Goal: Browse casually: Explore the website without a specific task or goal

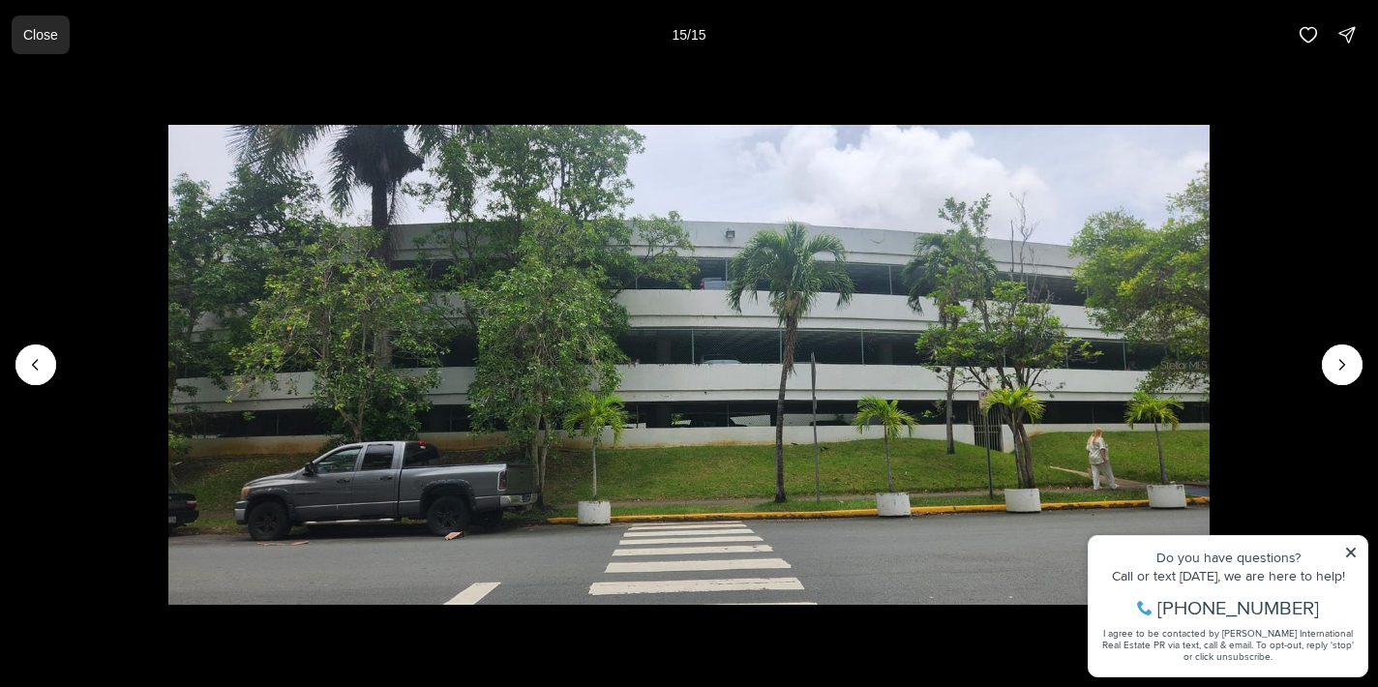
click at [42, 40] on p "Close" at bounding box center [40, 34] width 35 height 15
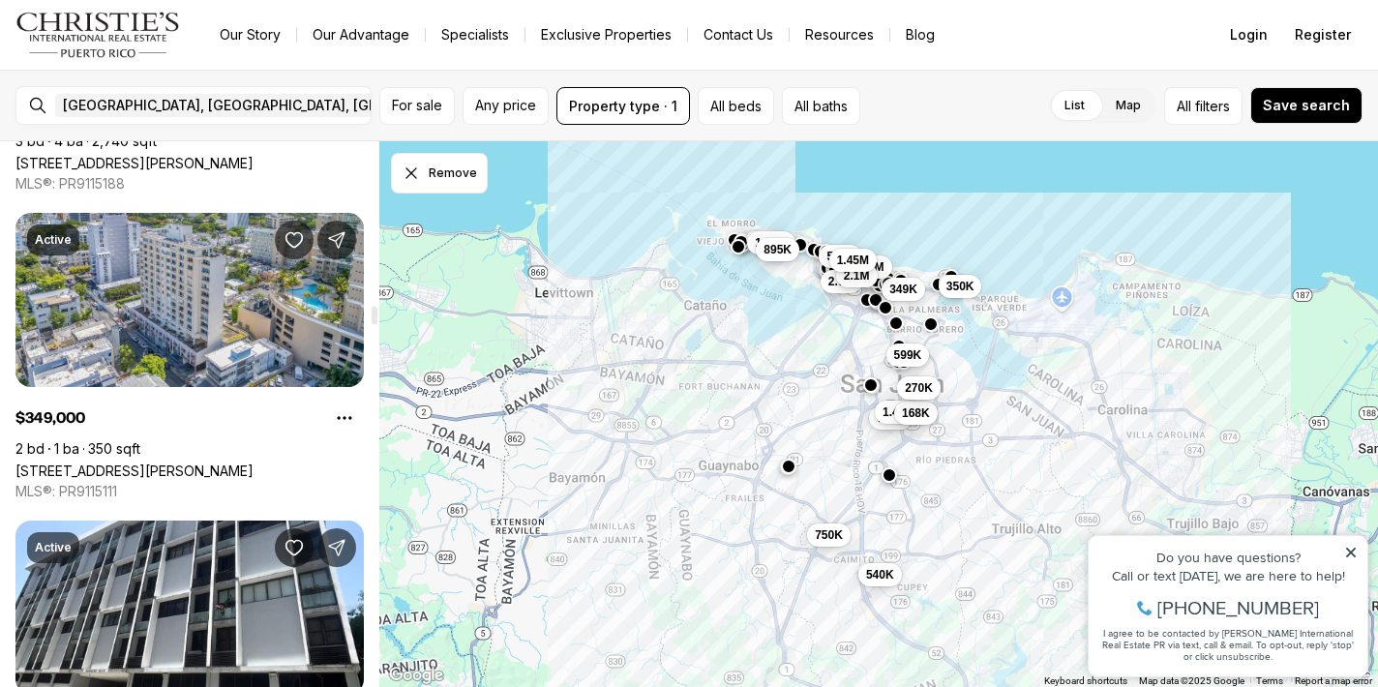
scroll to position [4951, 0]
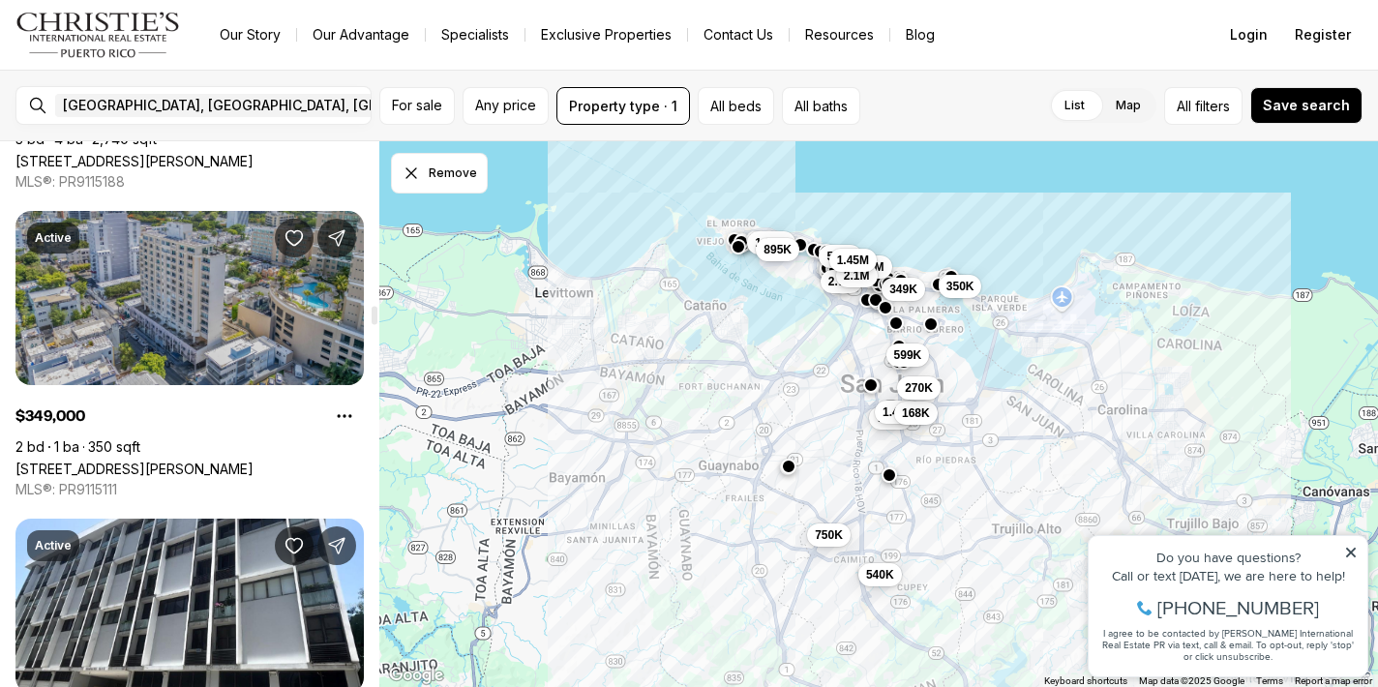
click at [142, 460] on link "110 CALLE DEL PARQUE #9J, SAN JUAN PR, 00911" at bounding box center [134, 468] width 238 height 16
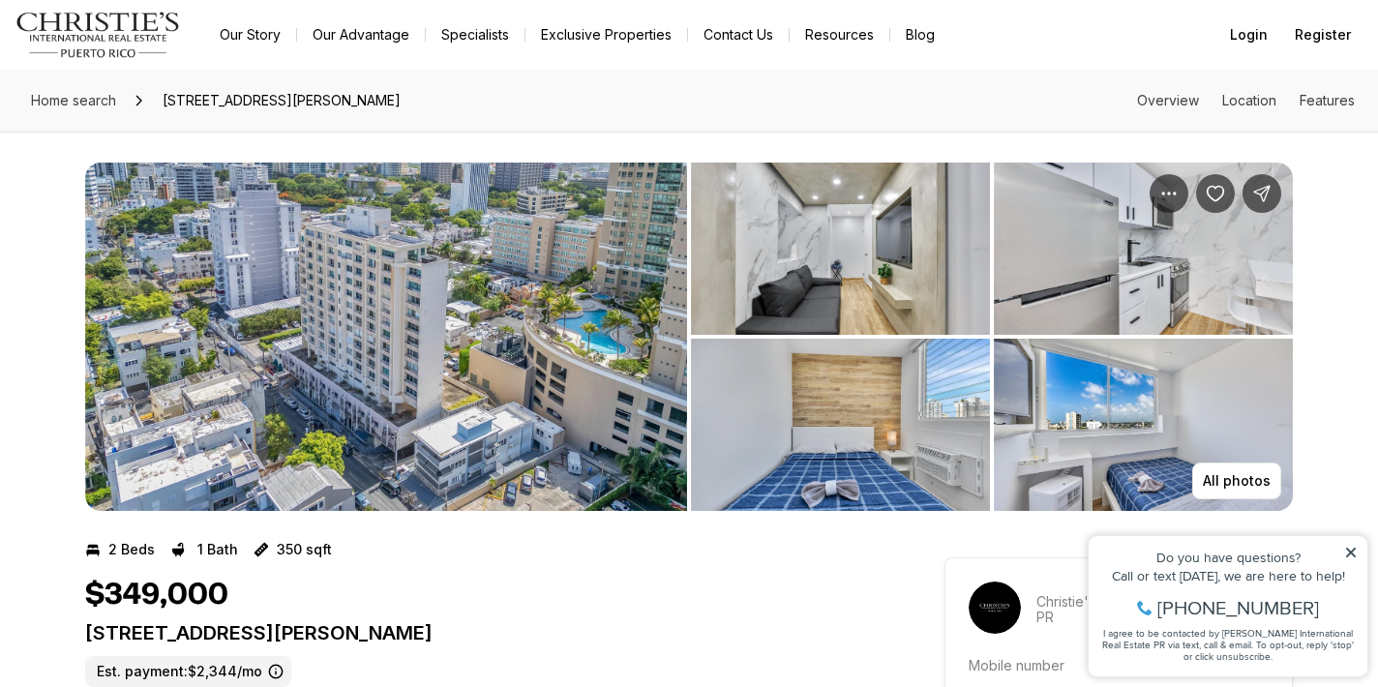
click at [410, 326] on img "View image gallery" at bounding box center [386, 337] width 602 height 348
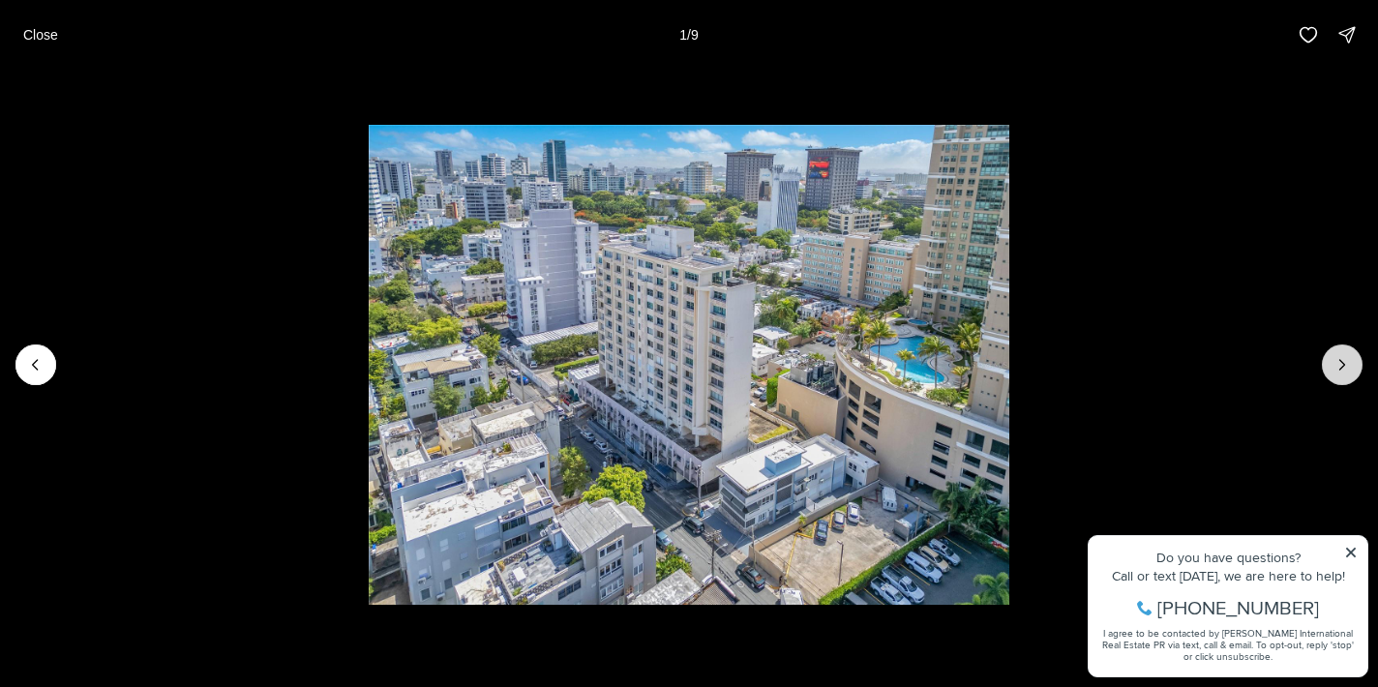
click at [1336, 365] on icon "Next slide" at bounding box center [1341, 364] width 19 height 19
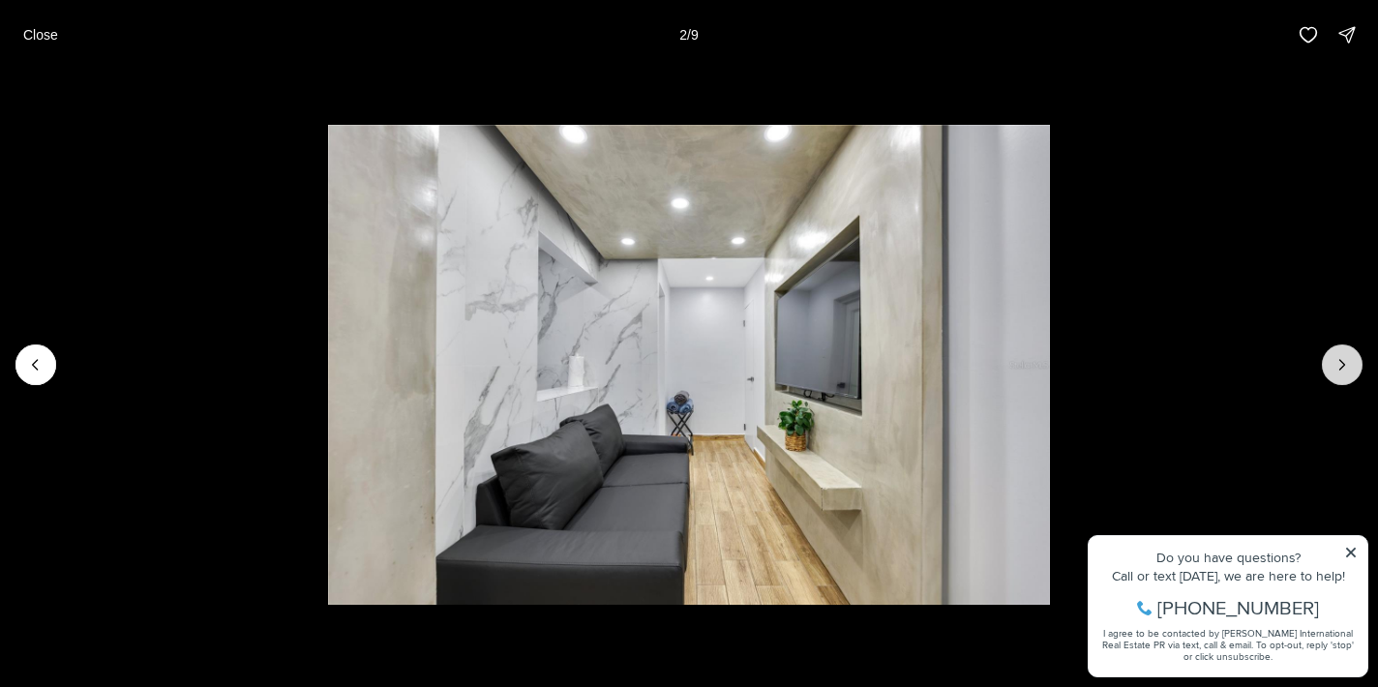
click at [1336, 365] on icon "Next slide" at bounding box center [1341, 364] width 19 height 19
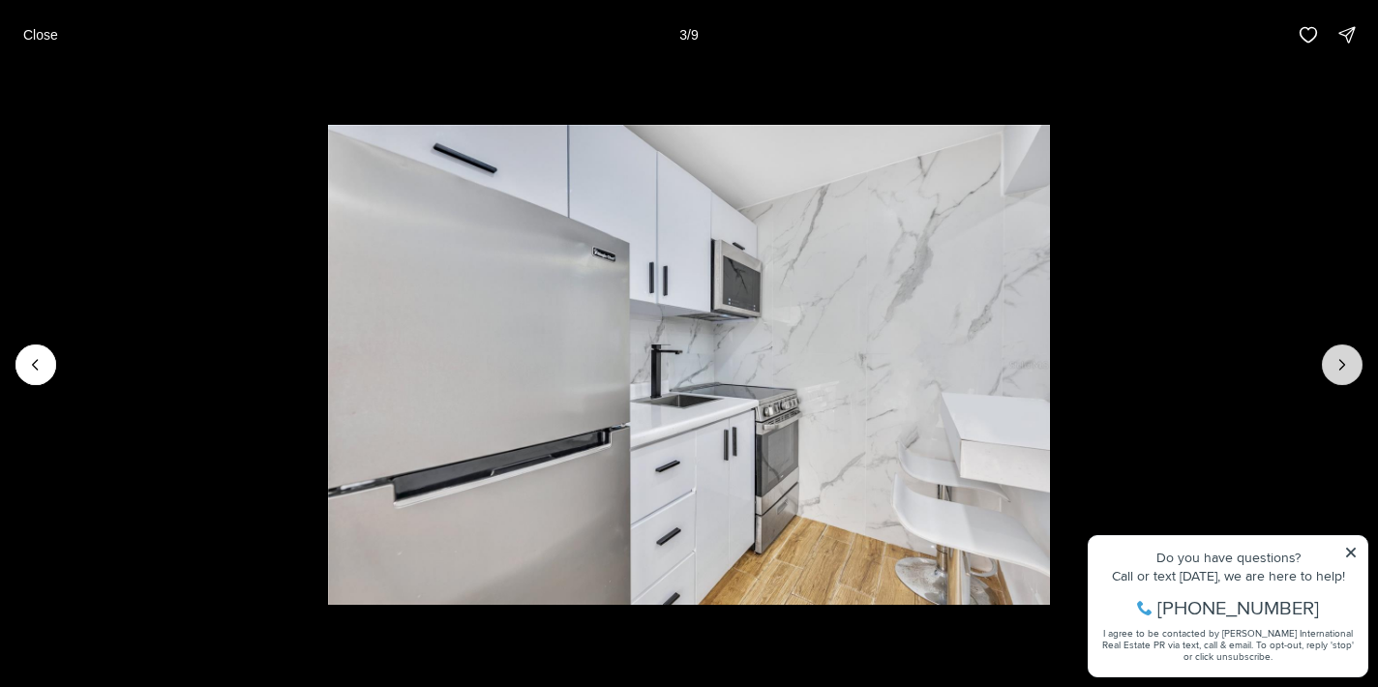
click at [1336, 365] on icon "Next slide" at bounding box center [1341, 364] width 19 height 19
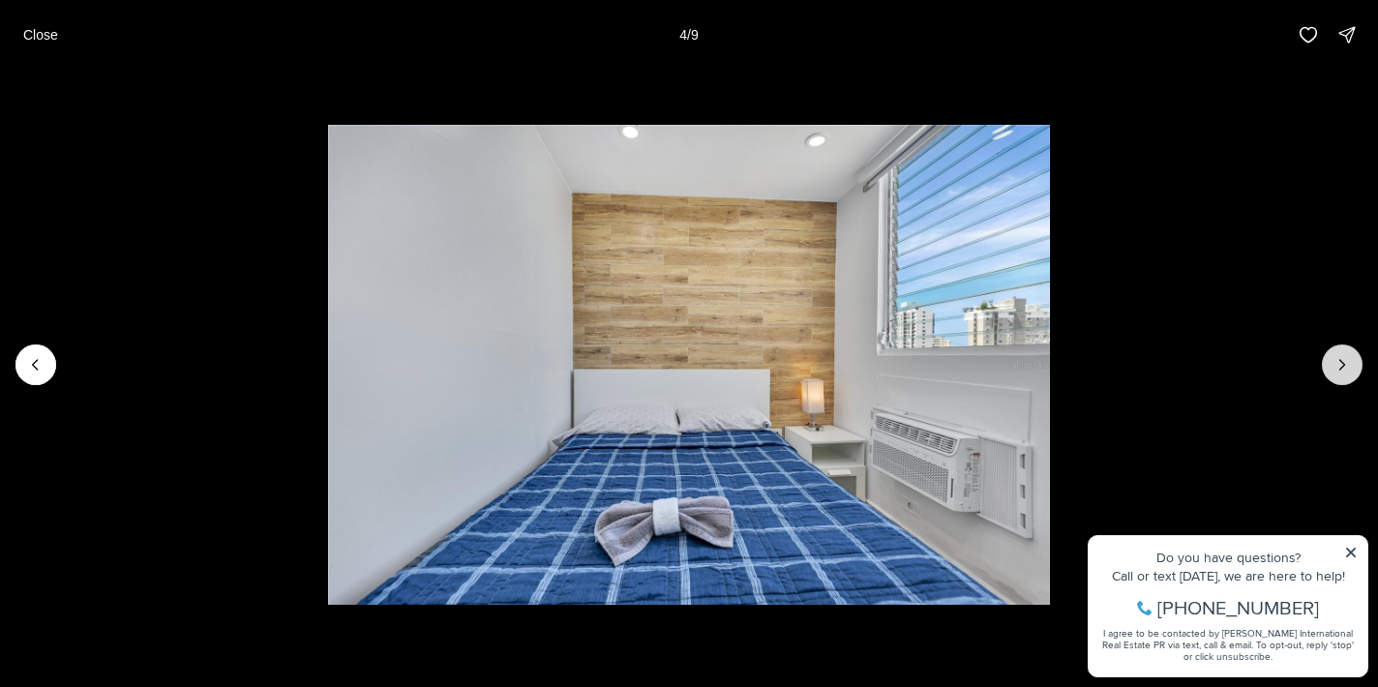
click at [1336, 365] on icon "Next slide" at bounding box center [1341, 364] width 19 height 19
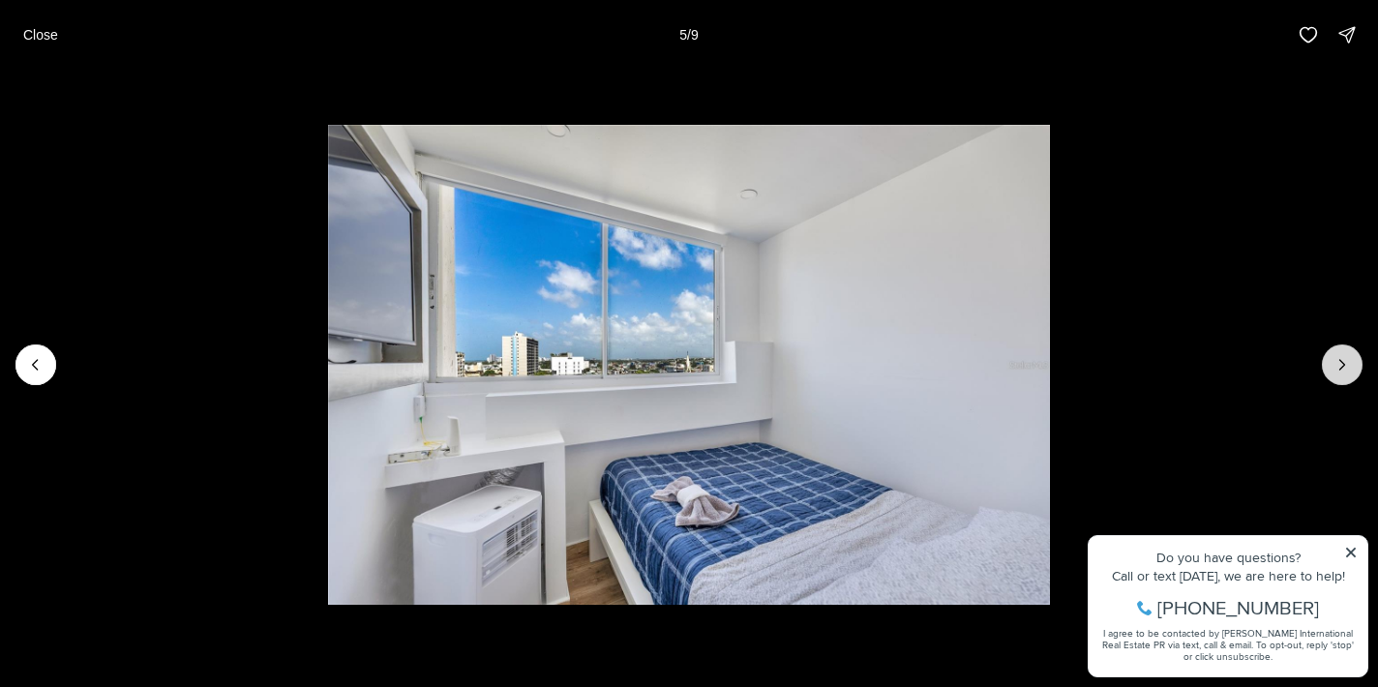
click at [1336, 365] on icon "Next slide" at bounding box center [1341, 364] width 19 height 19
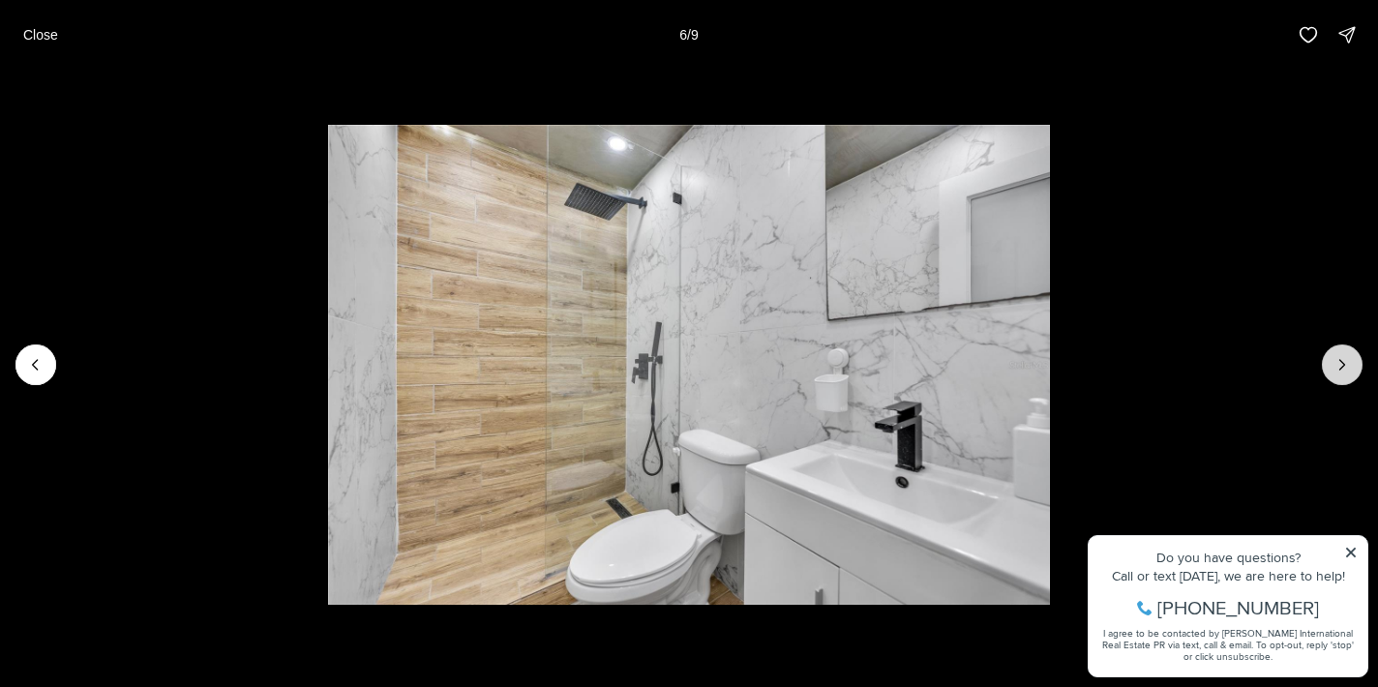
click at [1338, 370] on icon "Next slide" at bounding box center [1341, 364] width 19 height 19
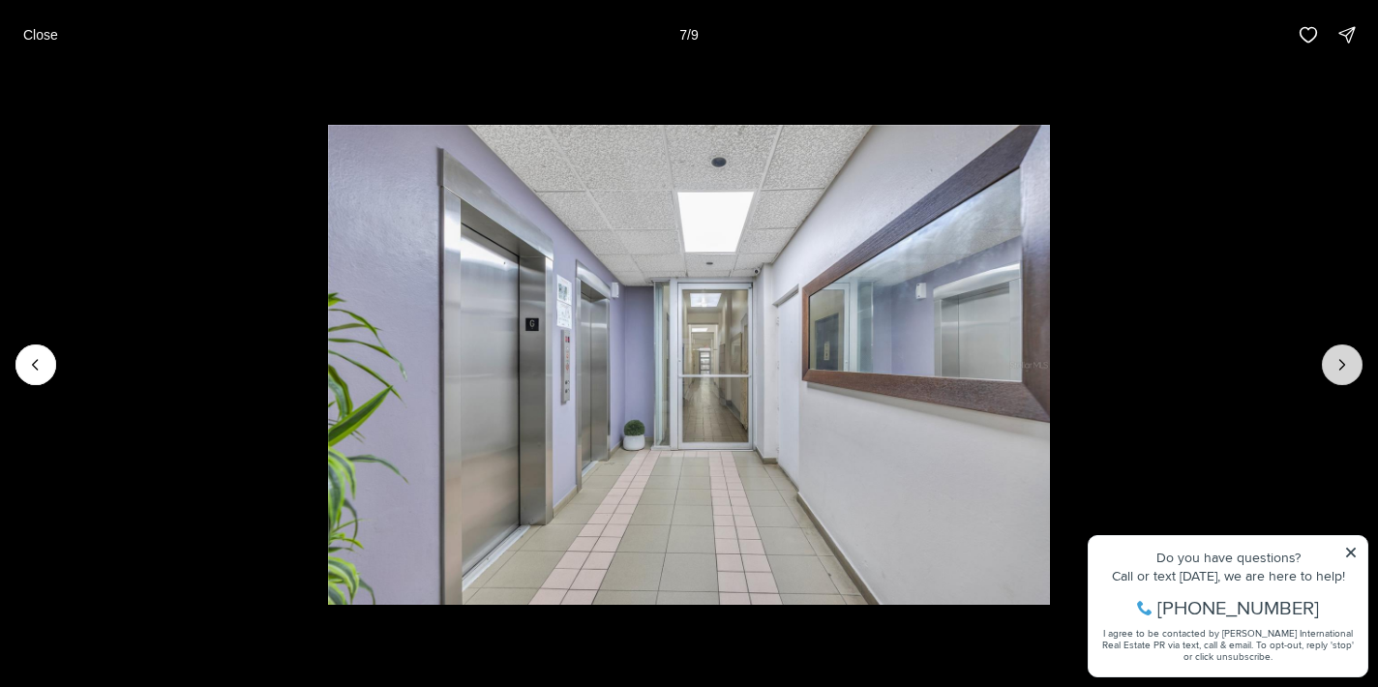
click at [1338, 370] on icon "Next slide" at bounding box center [1341, 364] width 19 height 19
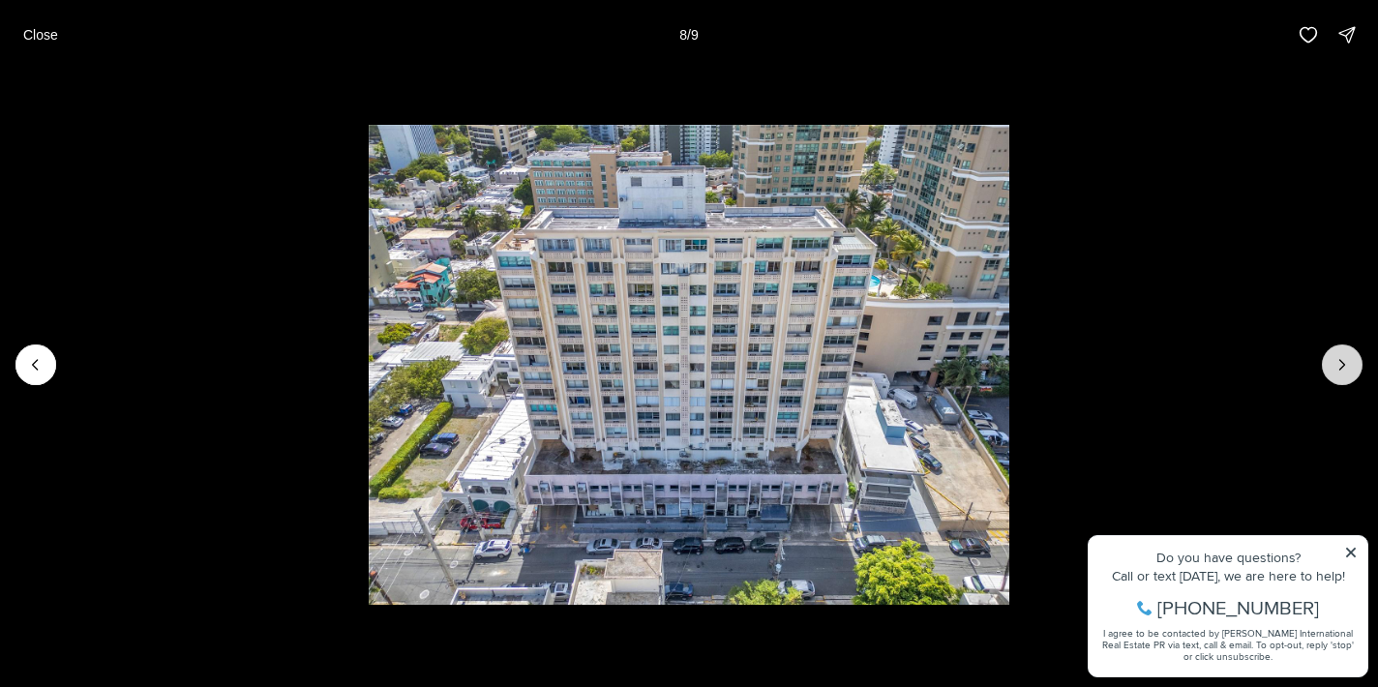
click at [1338, 370] on icon "Next slide" at bounding box center [1341, 364] width 19 height 19
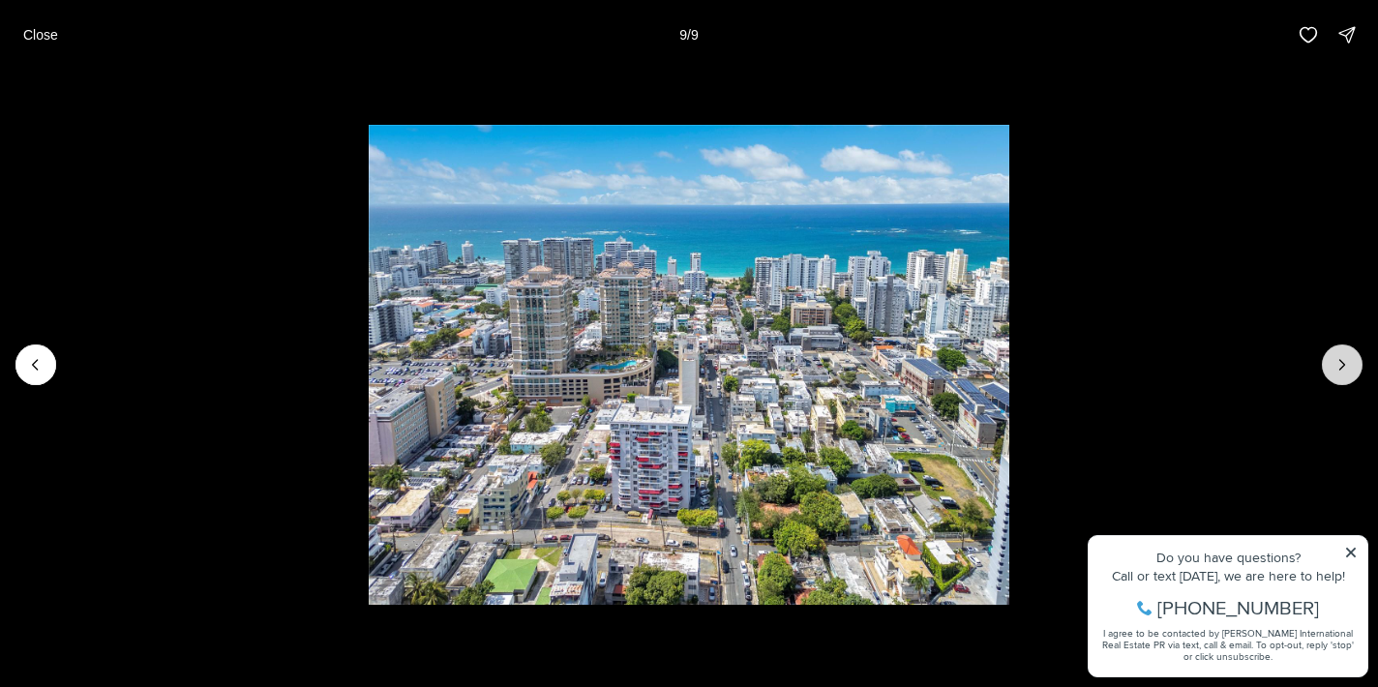
click at [1338, 370] on div at bounding box center [1341, 364] width 41 height 41
click at [1341, 362] on div at bounding box center [1341, 364] width 41 height 41
click at [1325, 375] on div at bounding box center [1341, 364] width 41 height 41
click at [1343, 366] on div at bounding box center [1341, 364] width 41 height 41
click at [31, 370] on icon "Previous slide" at bounding box center [35, 364] width 19 height 19
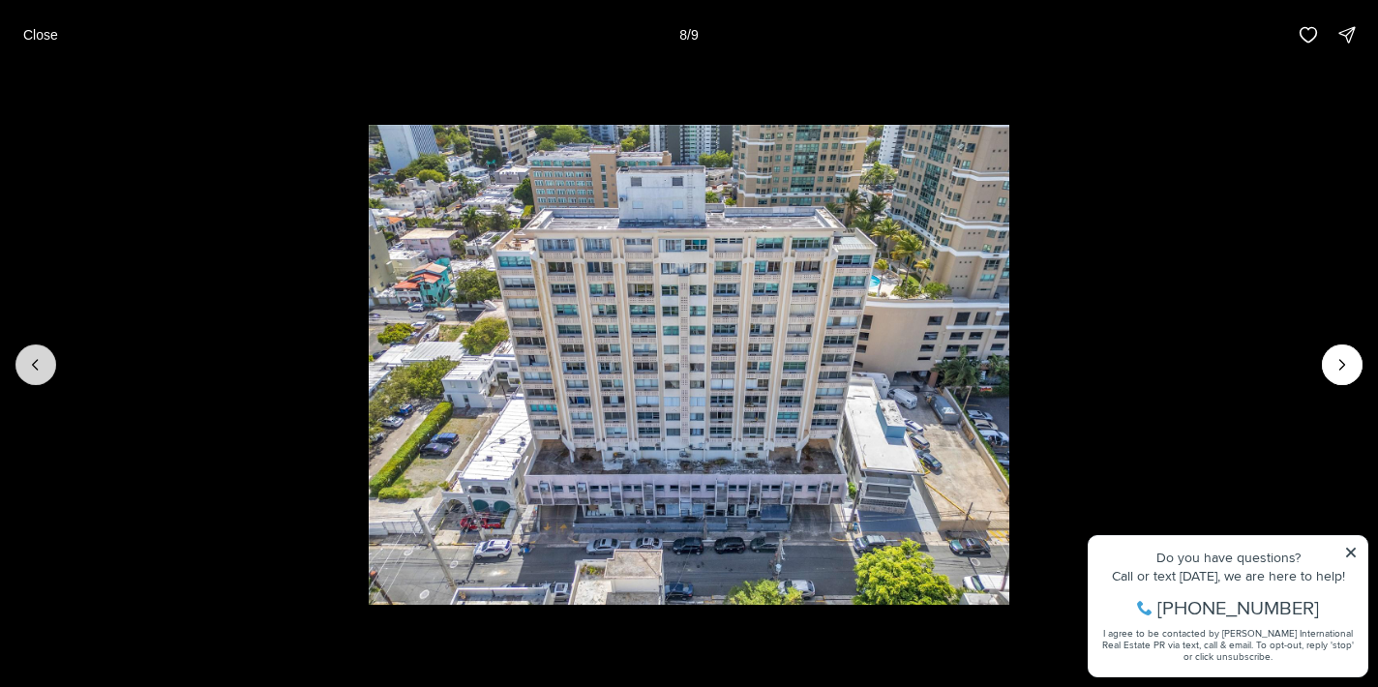
click at [31, 370] on icon "Previous slide" at bounding box center [35, 364] width 19 height 19
